Goal: Check status: Check status

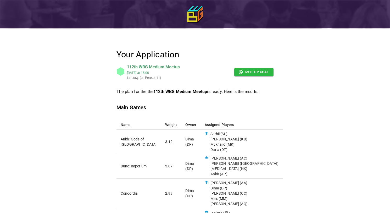
click at [370, 72] on div "Your Application 112th WBG Medium Meetup [DATE] 15:00 La [PERSON_NAME], (ul. Pe…" at bounding box center [195, 203] width 390 height 406
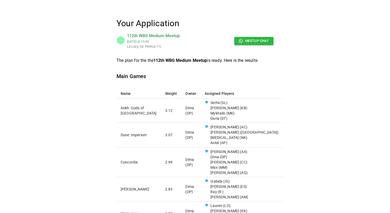
scroll to position [32, 0]
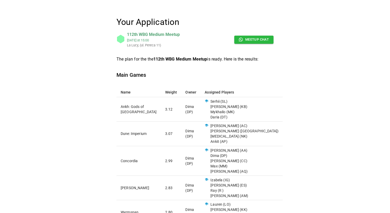
click at [357, 91] on div "Your Application 112th WBG Medium Meetup [DATE] 15:00 La [PERSON_NAME], (ul. Pe…" at bounding box center [195, 171] width 390 height 406
click at [311, 86] on div "Your Application 112th WBG Medium Meetup [DATE] 15:00 La [PERSON_NAME], (ul. Pe…" at bounding box center [195, 187] width 236 height 371
click at [310, 75] on div "Your Application 112th WBG Medium Meetup [DATE] 15:00 La [PERSON_NAME], (ul. Pe…" at bounding box center [195, 187] width 236 height 371
click at [323, 125] on div "Your Application 112th WBG Medium Meetup [DATE] 15:00 La [PERSON_NAME], (ul. Pe…" at bounding box center [195, 171] width 390 height 406
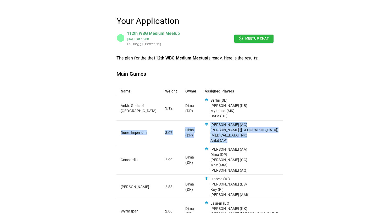
drag, startPoint x: 263, startPoint y: 142, endPoint x: 129, endPoint y: 122, distance: 135.7
click at [129, 122] on tr "Dune: Imperium 3.07 Dima (DP) [PERSON_NAME] (AC) [PERSON_NAME] (LA) [MEDICAL_DA…" at bounding box center [199, 132] width 166 height 24
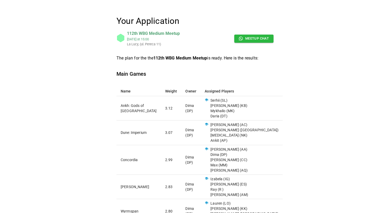
click at [307, 132] on div "Your Application 112th WBG Medium Meetup [DATE] 15:00 La [PERSON_NAME], (ul. Pe…" at bounding box center [195, 186] width 236 height 371
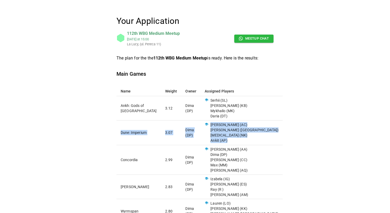
drag, startPoint x: 231, startPoint y: 139, endPoint x: 128, endPoint y: 125, distance: 103.8
click at [128, 125] on tr "Dune: Imperium 3.07 Dima (DP) [PERSON_NAME] (AC) [PERSON_NAME] (LA) [MEDICAL_DA…" at bounding box center [199, 132] width 166 height 24
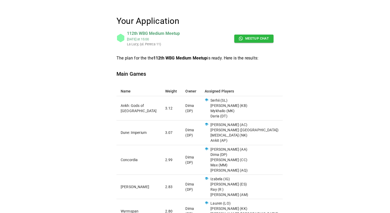
click at [278, 139] on div "Your Application 112th WBG Medium Meetup [DATE] 15:00 La [PERSON_NAME], (ul. Pe…" at bounding box center [195, 186] width 236 height 371
click at [122, 132] on td "Dune: Imperium" at bounding box center [138, 132] width 44 height 24
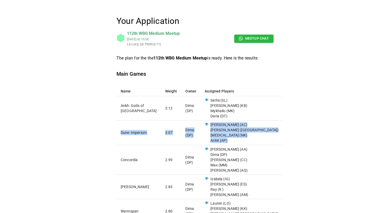
drag, startPoint x: 122, startPoint y: 132, endPoint x: 260, endPoint y: 139, distance: 138.1
click at [260, 139] on tr "Dune: Imperium 3.07 Dima (DP) [PERSON_NAME] (AC) [PERSON_NAME] (LA) [MEDICAL_DA…" at bounding box center [199, 132] width 166 height 24
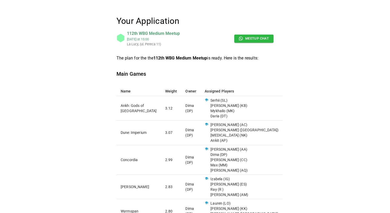
click at [290, 137] on div "Your Application 112th WBG Medium Meetup [DATE] 15:00 La [PERSON_NAME], (ul. Pe…" at bounding box center [195, 186] width 236 height 371
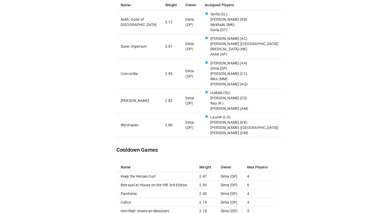
scroll to position [52, 0]
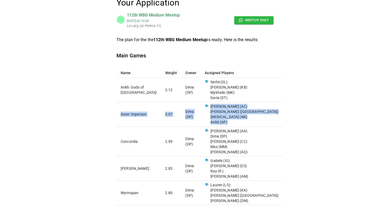
drag, startPoint x: 269, startPoint y: 123, endPoint x: 118, endPoint y: 113, distance: 151.7
click at [118, 113] on tr "Dune: Imperium 3.07 Dima (DP) [PERSON_NAME] (AC) [PERSON_NAME] (LA) [MEDICAL_DA…" at bounding box center [199, 114] width 166 height 24
click at [118, 113] on td "Dune: Imperium" at bounding box center [138, 114] width 44 height 24
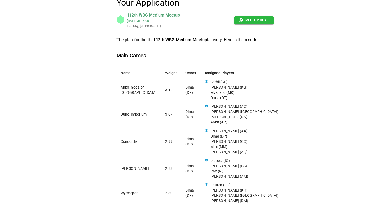
click at [119, 113] on td "Dune: Imperium" at bounding box center [138, 114] width 44 height 24
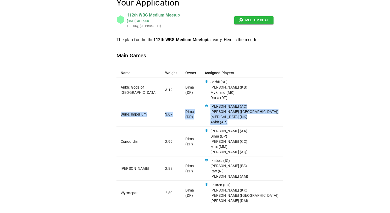
drag, startPoint x: 121, startPoint y: 113, endPoint x: 262, endPoint y: 123, distance: 141.5
click at [262, 123] on tr "Dune: Imperium 3.07 Dima (DP) [PERSON_NAME] (AC) [PERSON_NAME] (LA) [MEDICAL_DA…" at bounding box center [199, 114] width 166 height 24
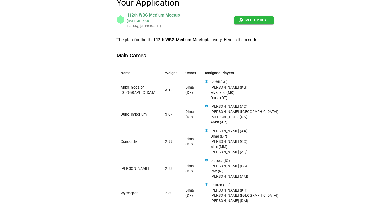
click at [263, 123] on p "Ankit (AP)" at bounding box center [242, 121] width 74 height 5
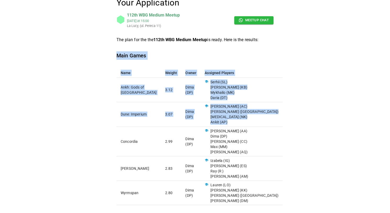
drag, startPoint x: 267, startPoint y: 122, endPoint x: 105, endPoint y: 114, distance: 161.9
click at [104, 114] on div "Your Application 112th WBG Medium Meetup [DATE] 15:00 La [PERSON_NAME], (ul. Pe…" at bounding box center [195, 168] width 236 height 371
click at [126, 116] on td "Dune: Imperium" at bounding box center [138, 114] width 44 height 24
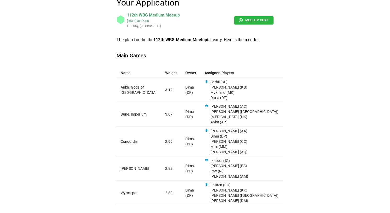
click at [121, 115] on td "Dune: Imperium" at bounding box center [138, 114] width 44 height 24
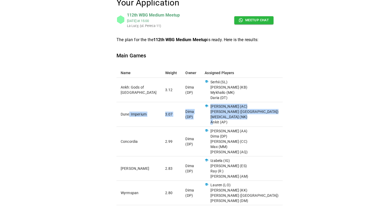
drag, startPoint x: 130, startPoint y: 115, endPoint x: 236, endPoint y: 121, distance: 106.2
click at [236, 121] on tr "Dune: Imperium 3.07 Dima (DP) [PERSON_NAME] (AC) [PERSON_NAME] (LA) [MEDICAL_DA…" at bounding box center [199, 114] width 166 height 24
click at [236, 121] on p "Ankit (AP)" at bounding box center [242, 121] width 74 height 5
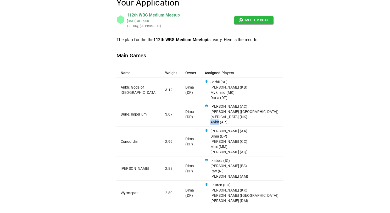
click at [236, 121] on p "Ankit (AP)" at bounding box center [242, 121] width 74 height 5
click at [252, 123] on p "Ankit (AP)" at bounding box center [242, 121] width 74 height 5
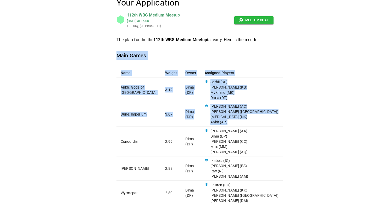
drag, startPoint x: 263, startPoint y: 122, endPoint x: 108, endPoint y: 110, distance: 154.9
click at [108, 110] on div "Your Application 112th WBG Medium Meetup [DATE] 15:00 La [PERSON_NAME], (ul. Pe…" at bounding box center [195, 168] width 236 height 371
click at [120, 115] on td "Dune: Imperium" at bounding box center [138, 114] width 44 height 24
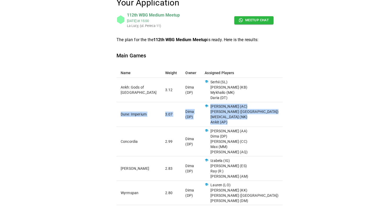
drag, startPoint x: 120, startPoint y: 114, endPoint x: 252, endPoint y: 120, distance: 132.3
click at [252, 120] on tr "Dune: Imperium 3.07 Dima (DP) [PERSON_NAME] (AC) [PERSON_NAME] (LA) [MEDICAL_DA…" at bounding box center [199, 114] width 166 height 24
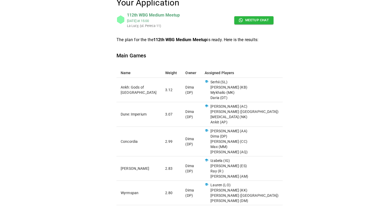
click at [111, 115] on div "Your Application 112th WBG Medium Meetup [DATE] 15:00 La [PERSON_NAME], (ul. Pe…" at bounding box center [195, 168] width 236 height 371
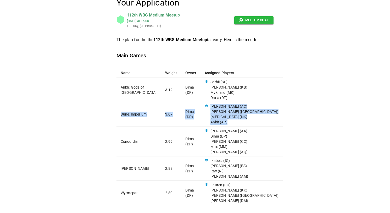
drag, startPoint x: 119, startPoint y: 114, endPoint x: 258, endPoint y: 123, distance: 139.5
click at [258, 123] on tr "Dune: Imperium 3.07 Dima (DP) [PERSON_NAME] (AC) [PERSON_NAME] (LA) [MEDICAL_DA…" at bounding box center [199, 114] width 166 height 24
click at [258, 123] on p "Ankit (AP)" at bounding box center [242, 121] width 74 height 5
drag, startPoint x: 257, startPoint y: 121, endPoint x: 118, endPoint y: 110, distance: 138.9
click at [118, 110] on tr "Dune: Imperium 3.07 Dima (DP) [PERSON_NAME] (AC) [PERSON_NAME] (LA) [MEDICAL_DA…" at bounding box center [199, 114] width 166 height 24
